Goal: Task Accomplishment & Management: Complete application form

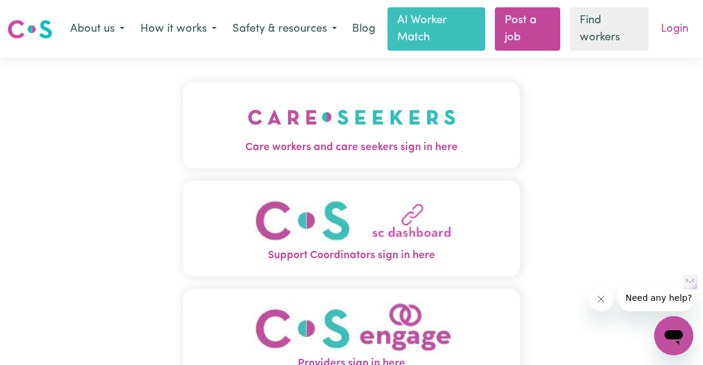
click at [676, 27] on link "Login" at bounding box center [675, 29] width 42 height 27
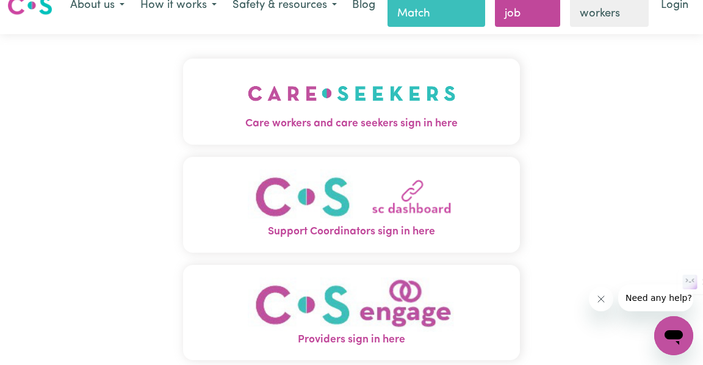
scroll to position [23, 0]
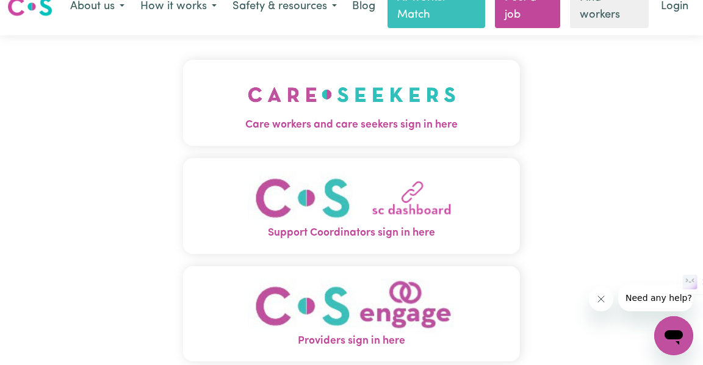
click at [426, 102] on img "Care workers and care seekers sign in here" at bounding box center [352, 94] width 208 height 45
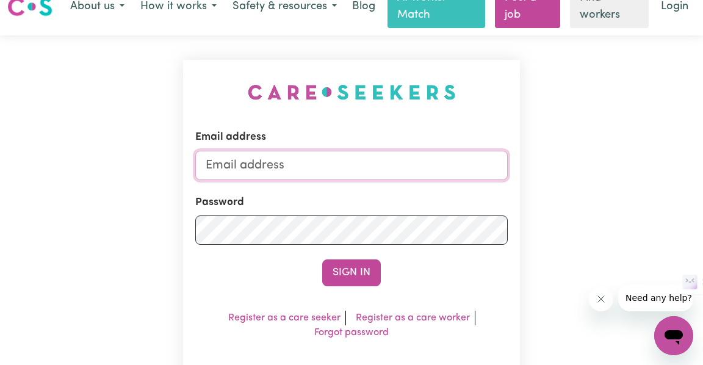
click at [327, 165] on input "Email address" at bounding box center [351, 165] width 313 height 29
type input "[EMAIL_ADDRESS][DOMAIN_NAME]"
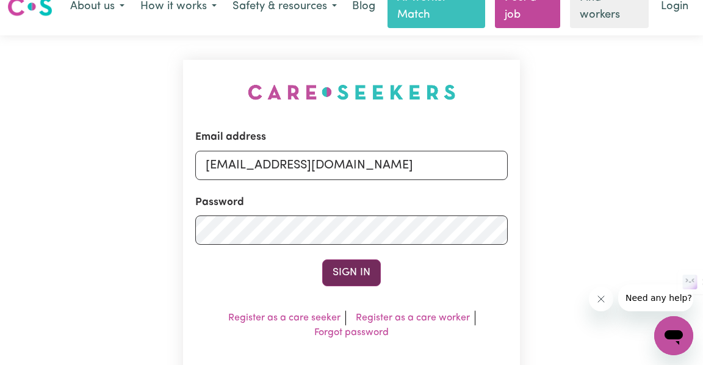
click at [364, 274] on button "Sign In" at bounding box center [351, 272] width 59 height 27
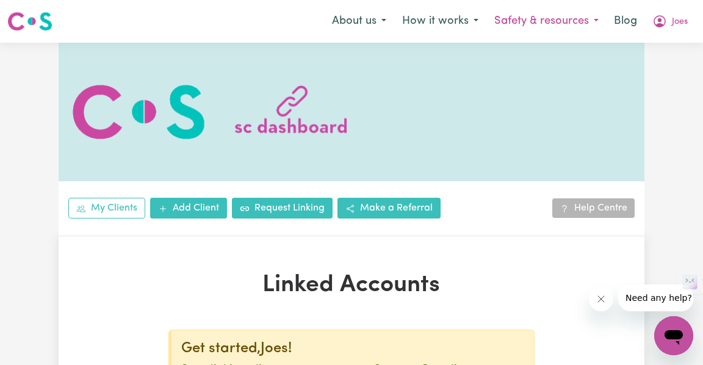
click at [553, 24] on button "Safety & resources" at bounding box center [547, 22] width 120 height 26
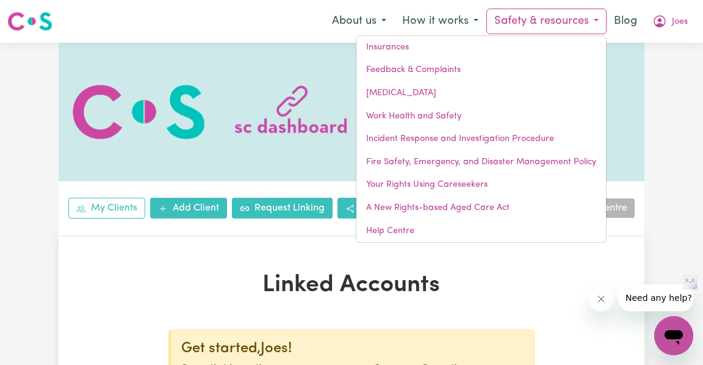
click at [217, 44] on div at bounding box center [352, 112] width 586 height 139
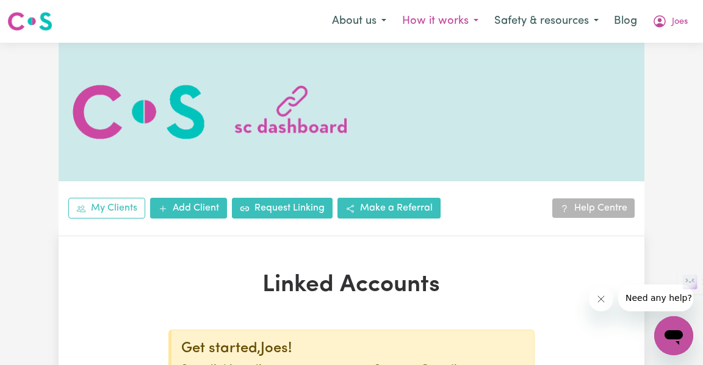
click at [436, 21] on button "How it works" at bounding box center [440, 22] width 92 height 26
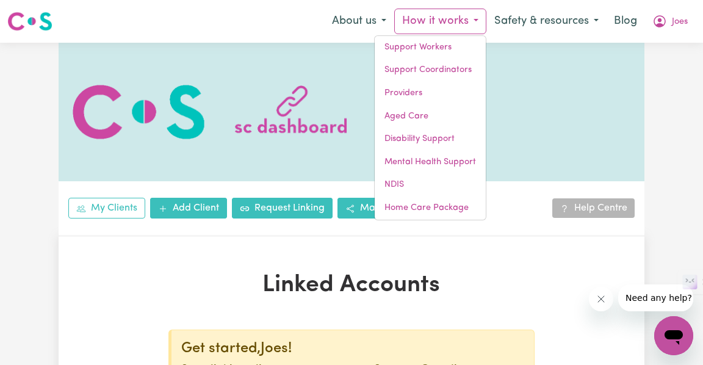
click at [244, 35] on nav "Menu About us How it works Support Workers Support Coordinators Providers Aged …" at bounding box center [351, 21] width 703 height 43
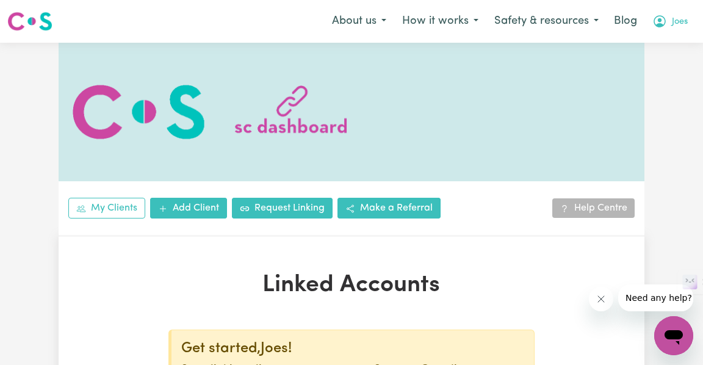
click at [680, 20] on span "Joes" at bounding box center [680, 21] width 16 height 13
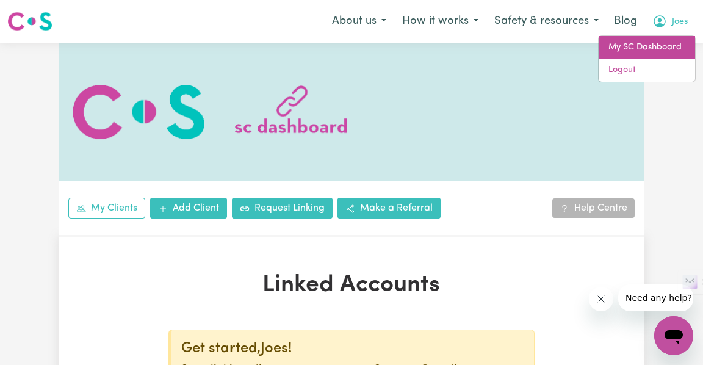
click at [630, 51] on link "My SC Dashboard" at bounding box center [647, 47] width 96 height 23
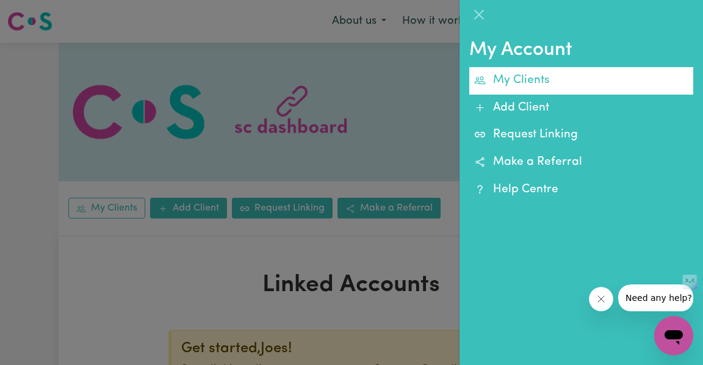
click at [519, 79] on link "My Clients" at bounding box center [581, 80] width 224 height 27
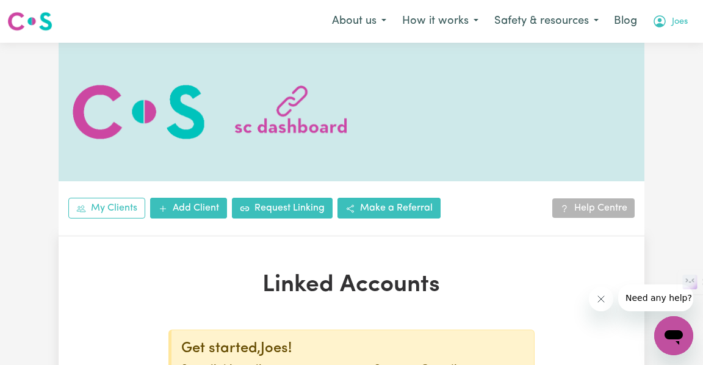
click at [671, 25] on button "Joes" at bounding box center [670, 22] width 51 height 26
click at [570, 81] on div at bounding box center [352, 112] width 586 height 139
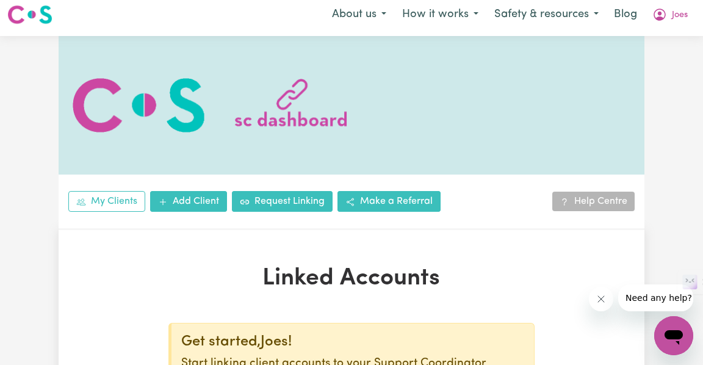
scroll to position [3, 0]
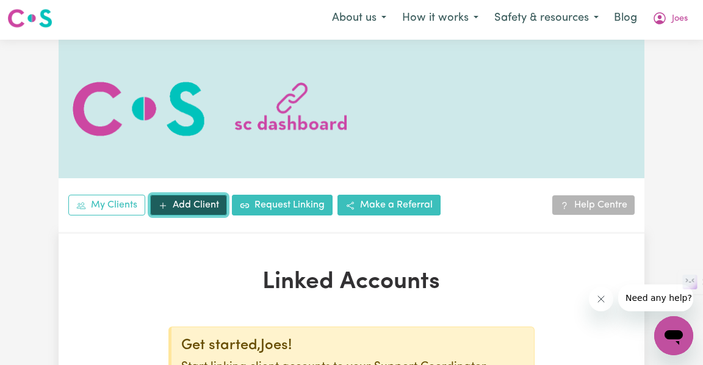
click at [190, 202] on link "Add Client" at bounding box center [188, 205] width 77 height 21
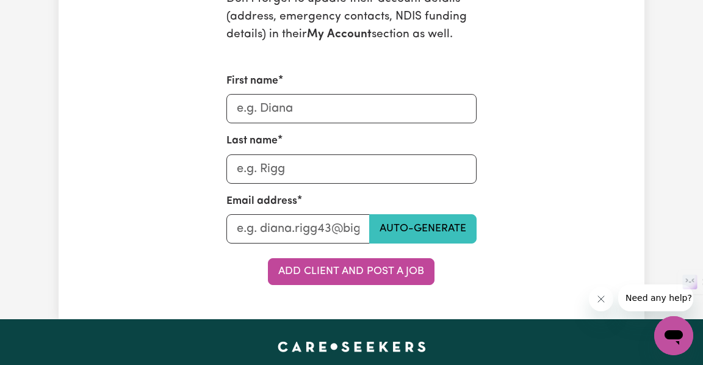
scroll to position [559, 0]
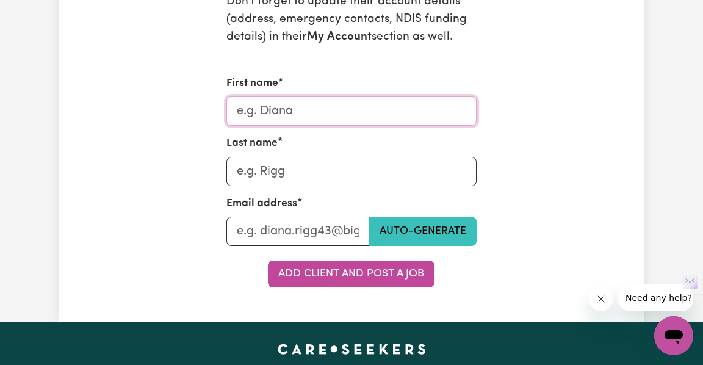
click at [291, 121] on input "First name" at bounding box center [351, 110] width 251 height 29
type input "d"
click at [291, 121] on input "First name" at bounding box center [351, 110] width 251 height 29
type input "[PERSON_NAME]"
click at [289, 170] on input "Last name" at bounding box center [351, 171] width 251 height 29
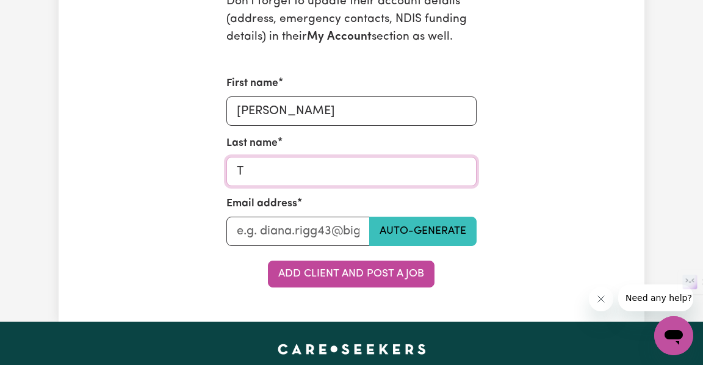
type input "T"
click at [169, 209] on div "Get started by creating a Careseekers account for your client. If you don't wan…" at bounding box center [352, 29] width 376 height 517
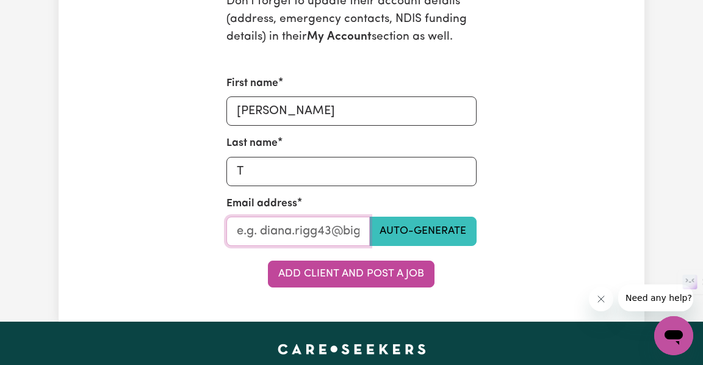
click at [259, 225] on input "Last name" at bounding box center [298, 231] width 144 height 29
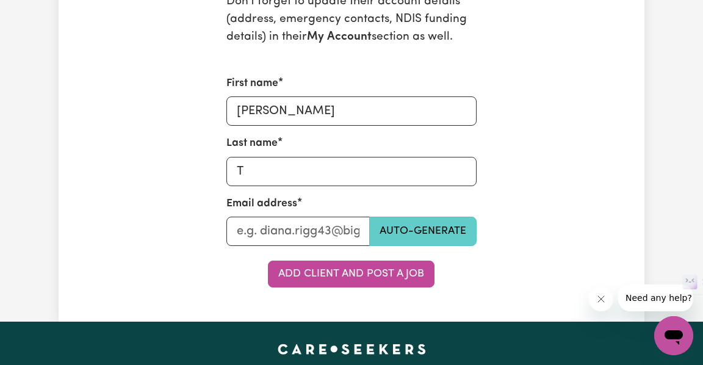
click at [460, 230] on button "Auto-generate" at bounding box center [422, 231] width 107 height 29
type input "[EMAIL_ADDRESS][DOMAIN_NAME]"
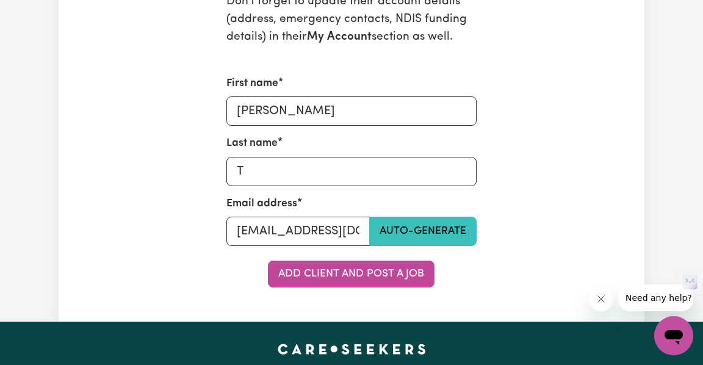
click at [199, 245] on div "Get started by creating a Careseekers account for your client. If you don't wan…" at bounding box center [352, 29] width 376 height 517
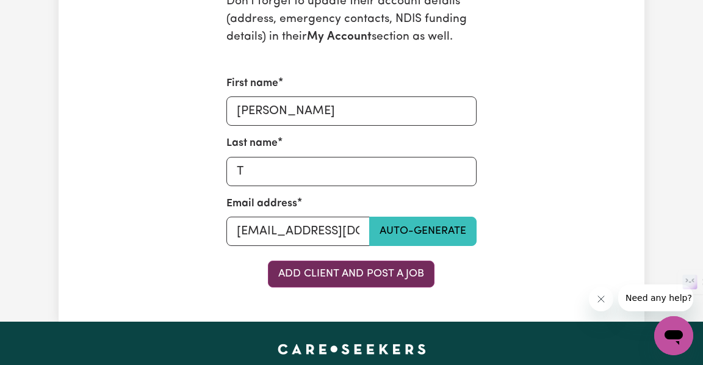
click at [371, 275] on button "Add Client and Post a Job" at bounding box center [351, 274] width 167 height 27
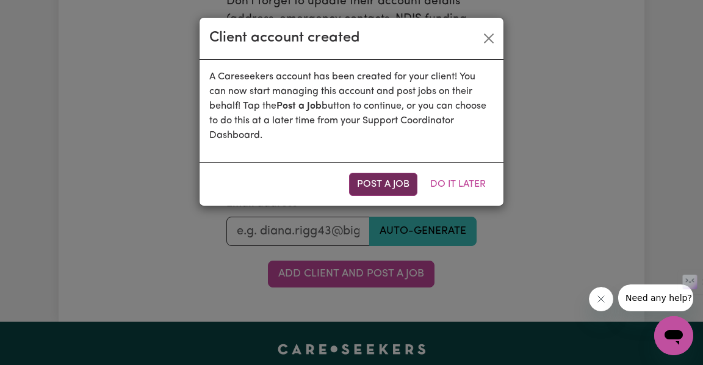
click at [389, 179] on button "Post a Job" at bounding box center [383, 184] width 68 height 23
